Goal: Transaction & Acquisition: Download file/media

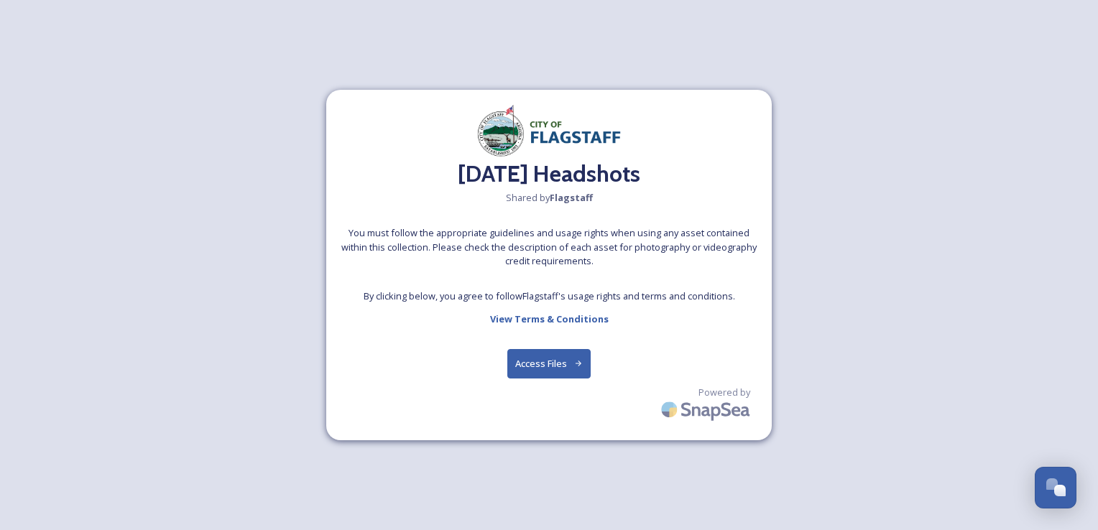
click at [546, 372] on button "Access Files" at bounding box center [549, 363] width 84 height 29
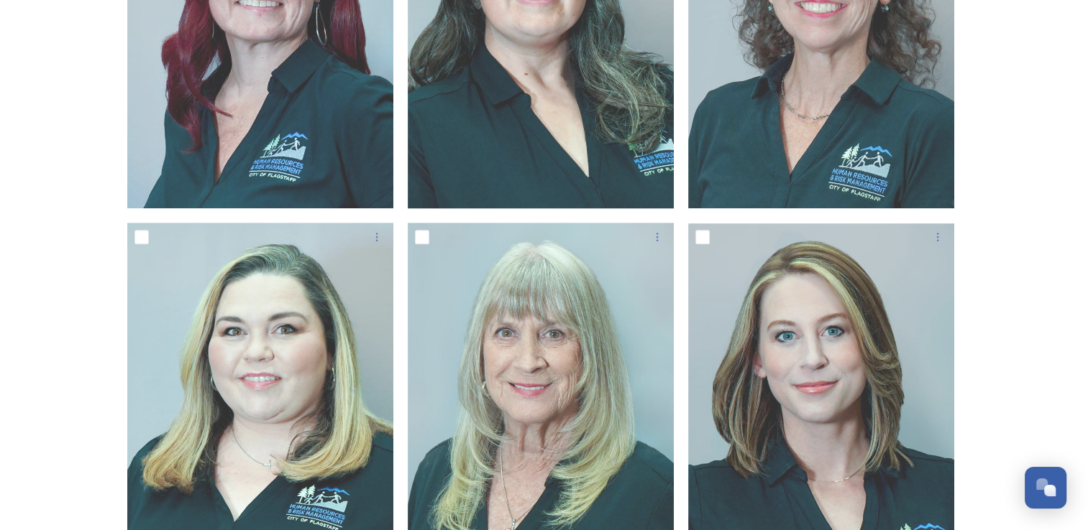
scroll to position [843, 0]
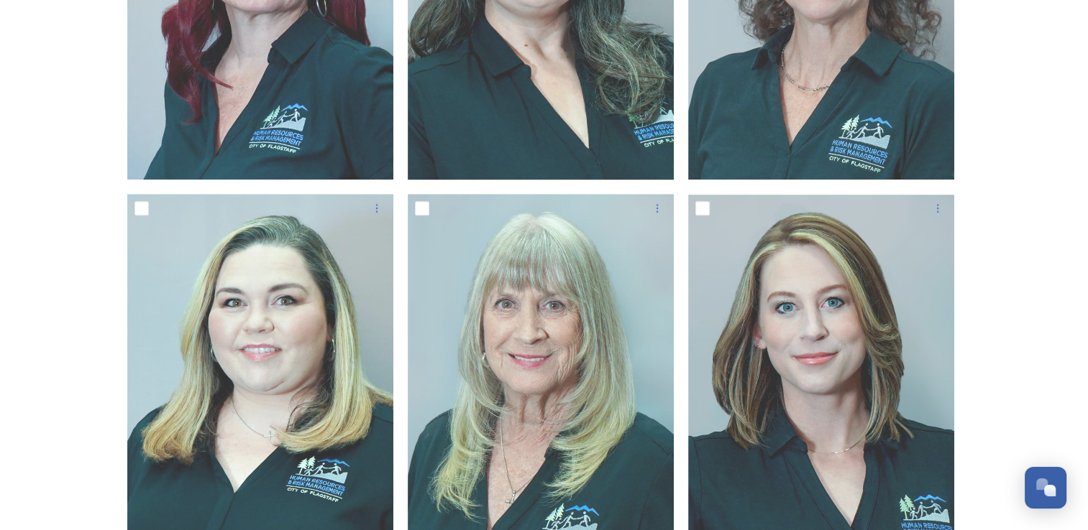
click at [55, 381] on div "[DATE] Headshots Shared by Flagstaff [DATE] Headshots 13 file s Filters Date Cr…" at bounding box center [544, 303] width 1088 height 2293
click at [42, 265] on div "[DATE] Headshots Shared by Flagstaff [DATE] Headshots 13 file s Filters Date Cr…" at bounding box center [544, 303] width 1088 height 2293
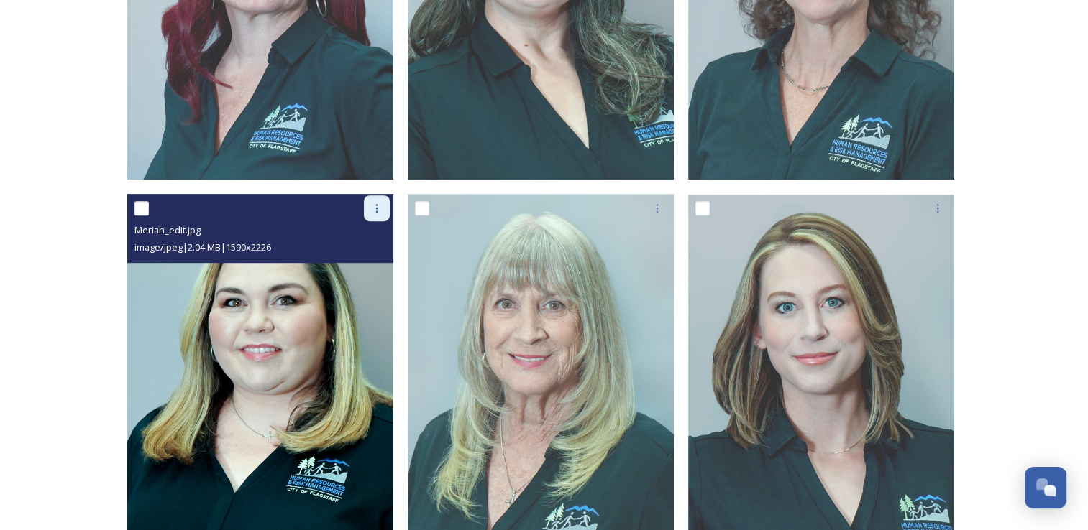
click at [377, 208] on icon at bounding box center [377, 209] width 12 height 12
click at [353, 269] on span "Download" at bounding box center [360, 268] width 44 height 14
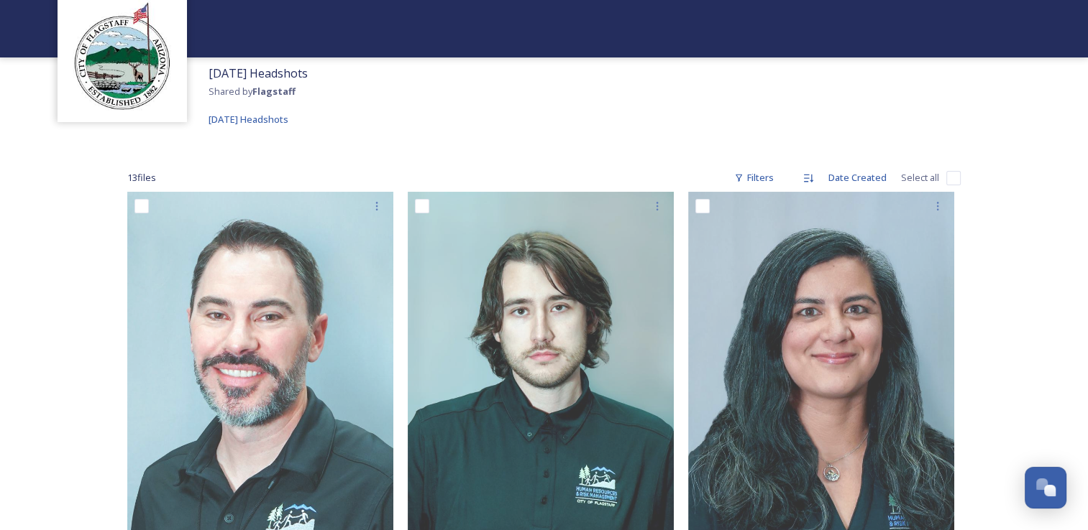
scroll to position [0, 0]
